Goal: Use online tool/utility

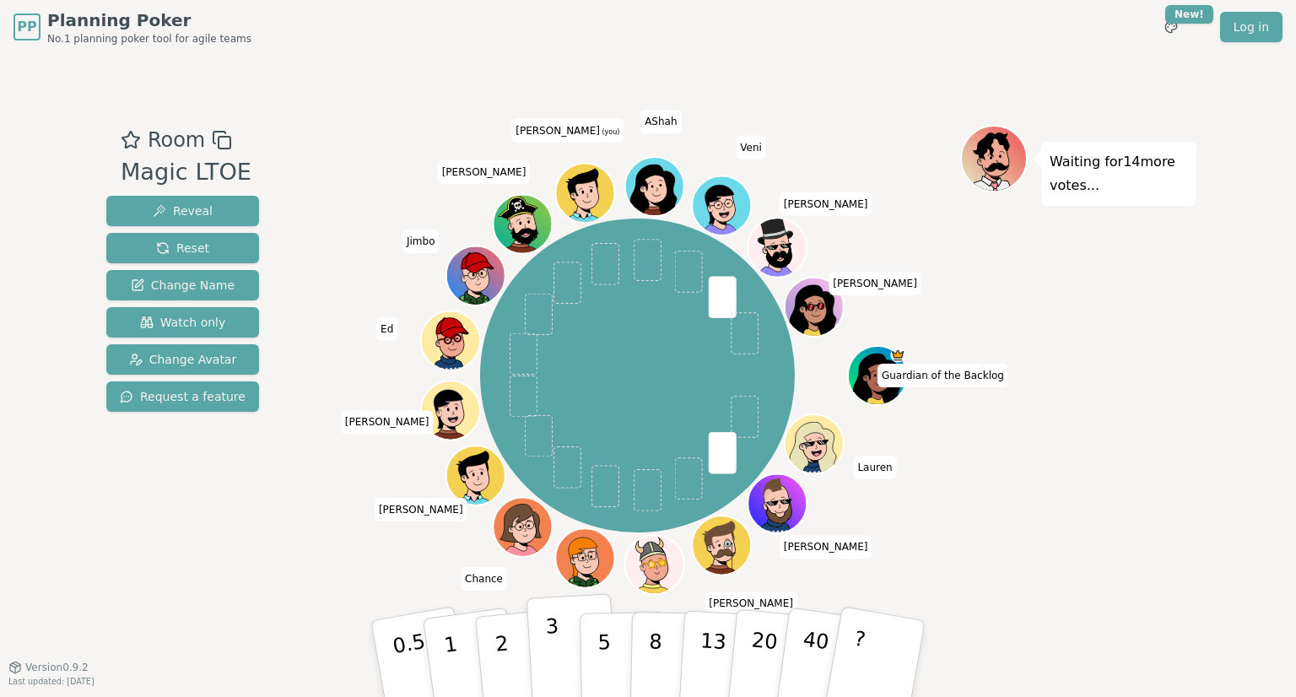
click at [549, 620] on p "3" at bounding box center [554, 660] width 19 height 92
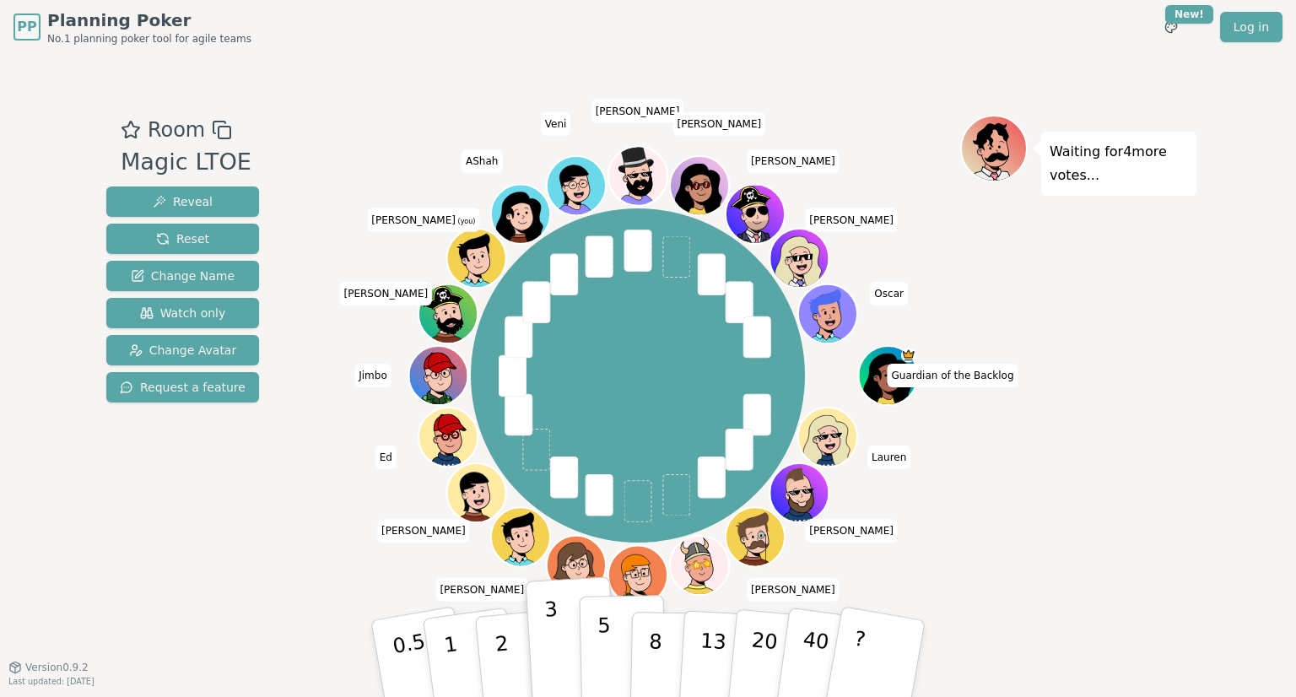
click at [591, 637] on button "5" at bounding box center [623, 659] width 87 height 128
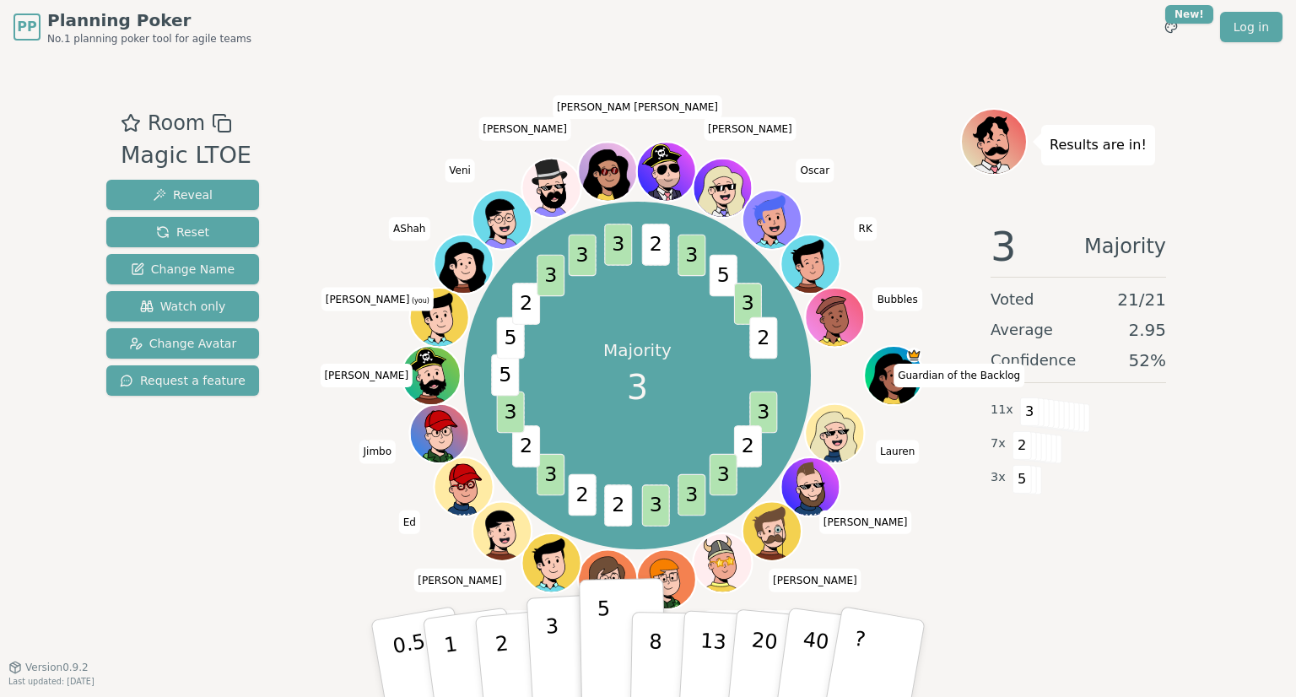
click at [558, 660] on button "3" at bounding box center [572, 659] width 92 height 132
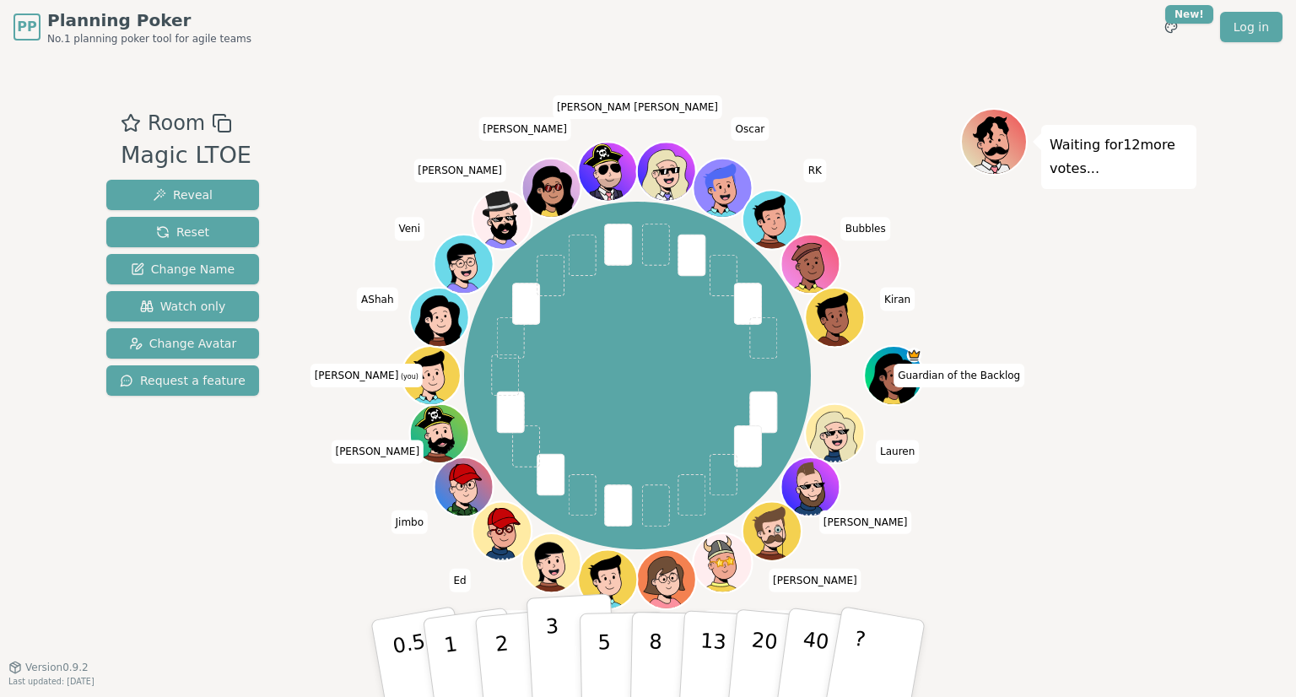
click at [546, 652] on button "3" at bounding box center [572, 659] width 92 height 132
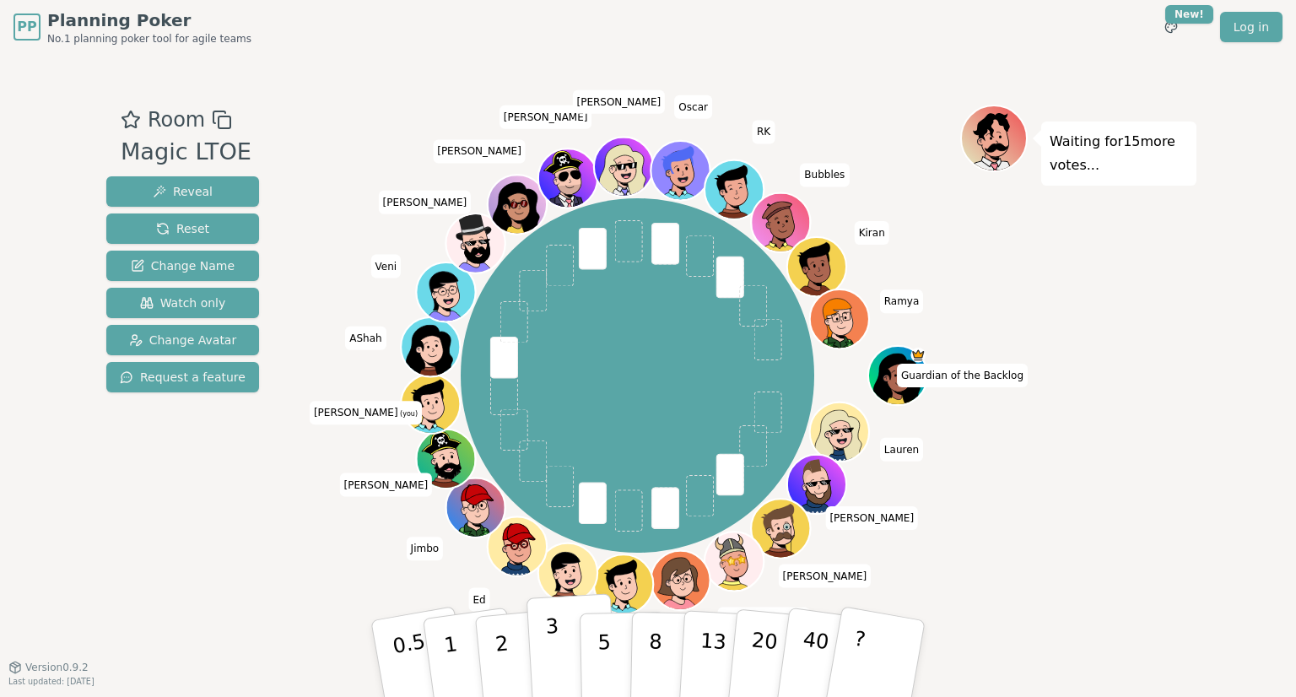
click at [532, 645] on button "3" at bounding box center [572, 659] width 92 height 132
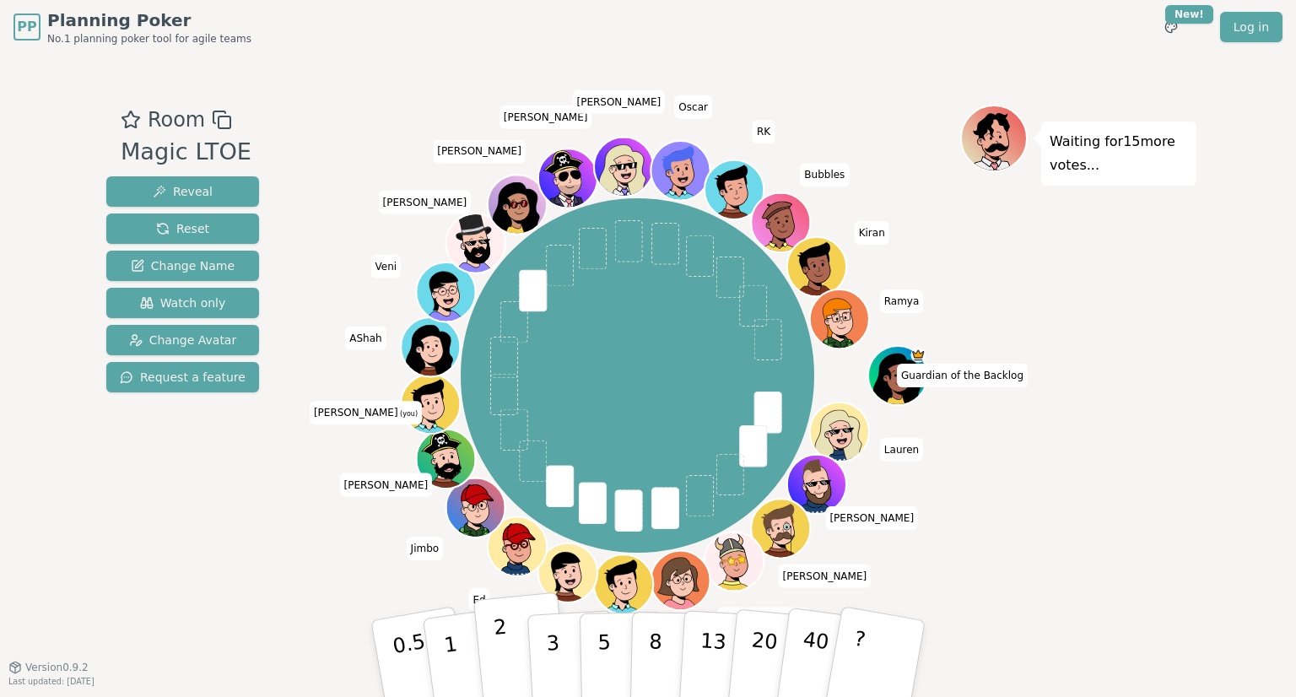
click at [512, 649] on button "2" at bounding box center [521, 659] width 96 height 134
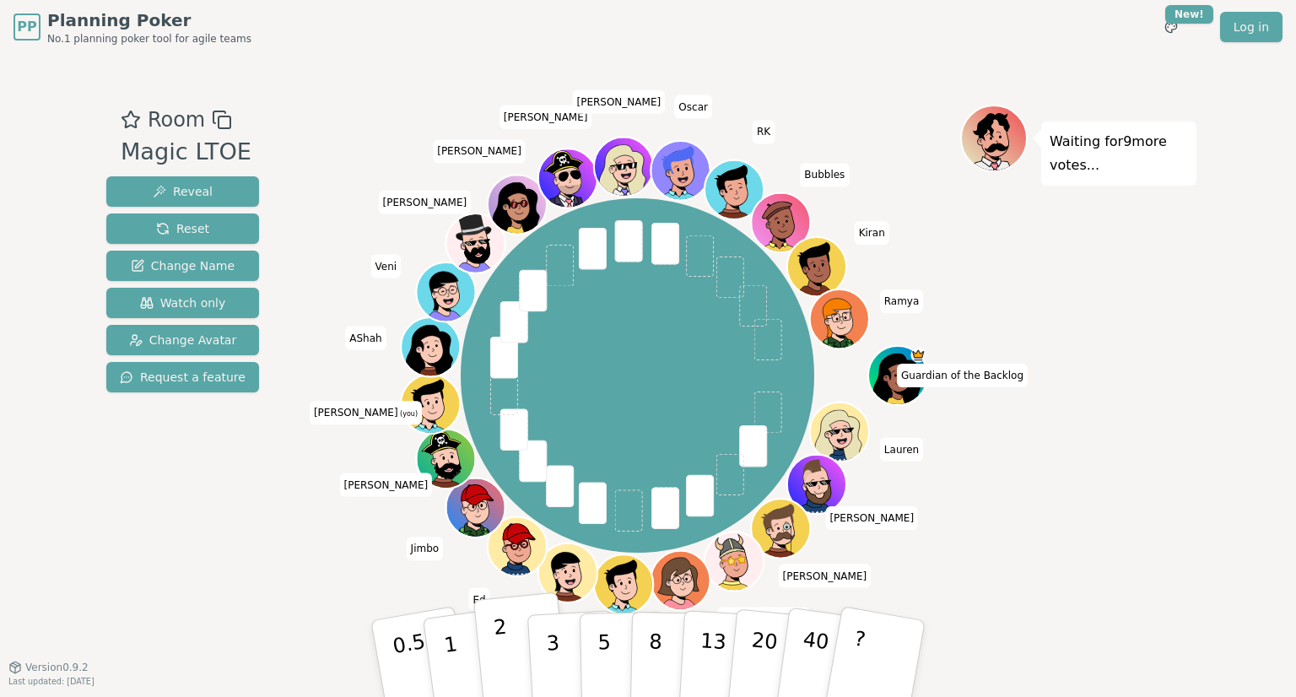
click at [496, 644] on p "2" at bounding box center [504, 661] width 22 height 92
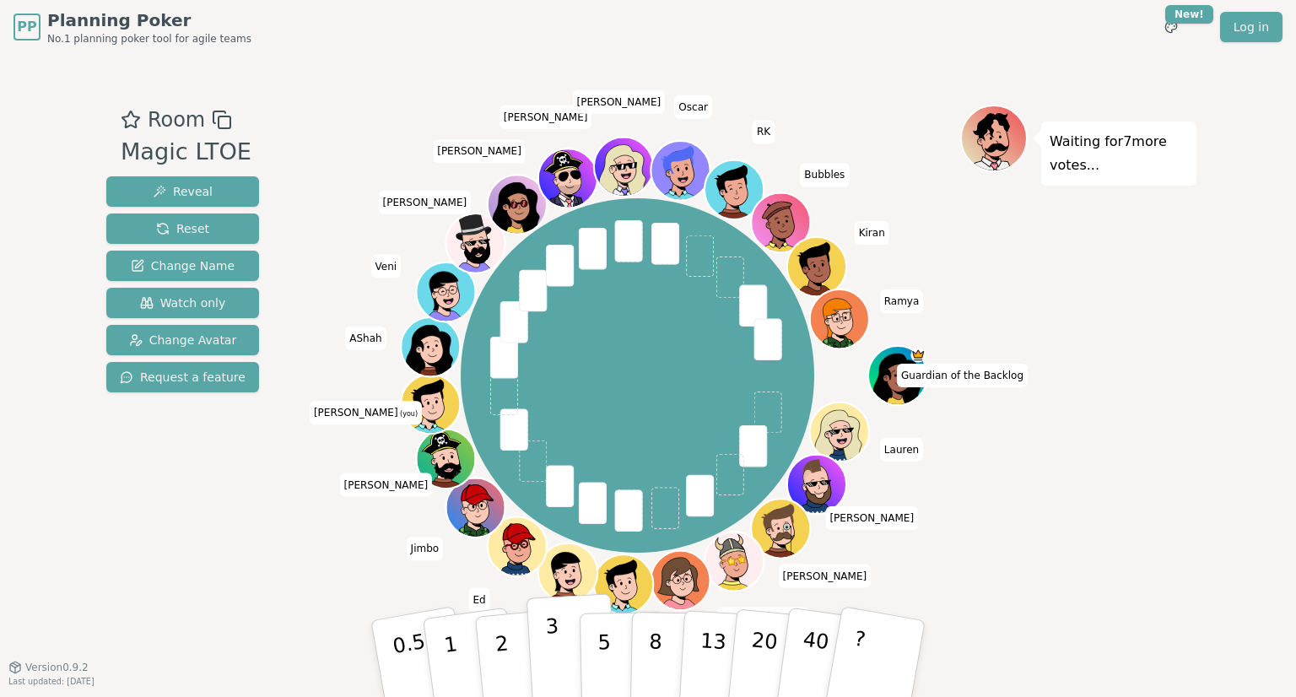
click at [558, 648] on button "3" at bounding box center [572, 659] width 92 height 132
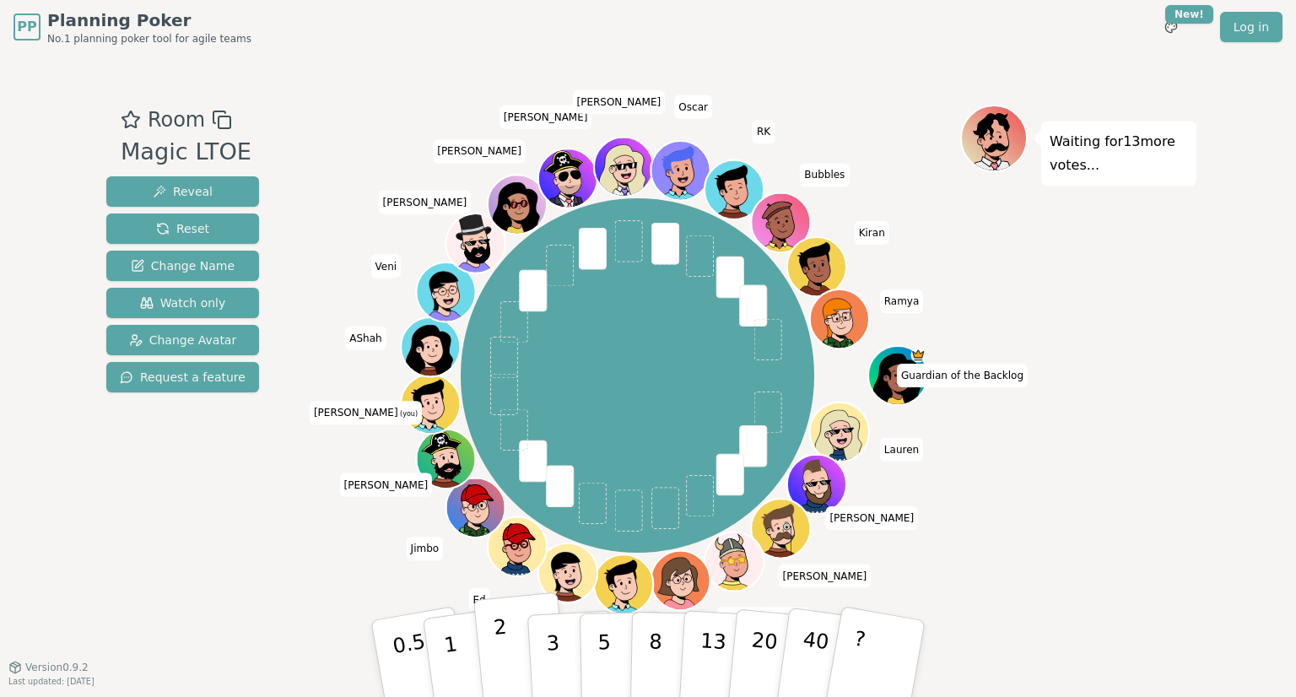
click at [500, 647] on p "2" at bounding box center [504, 661] width 22 height 92
